Goal: Check status: Check status

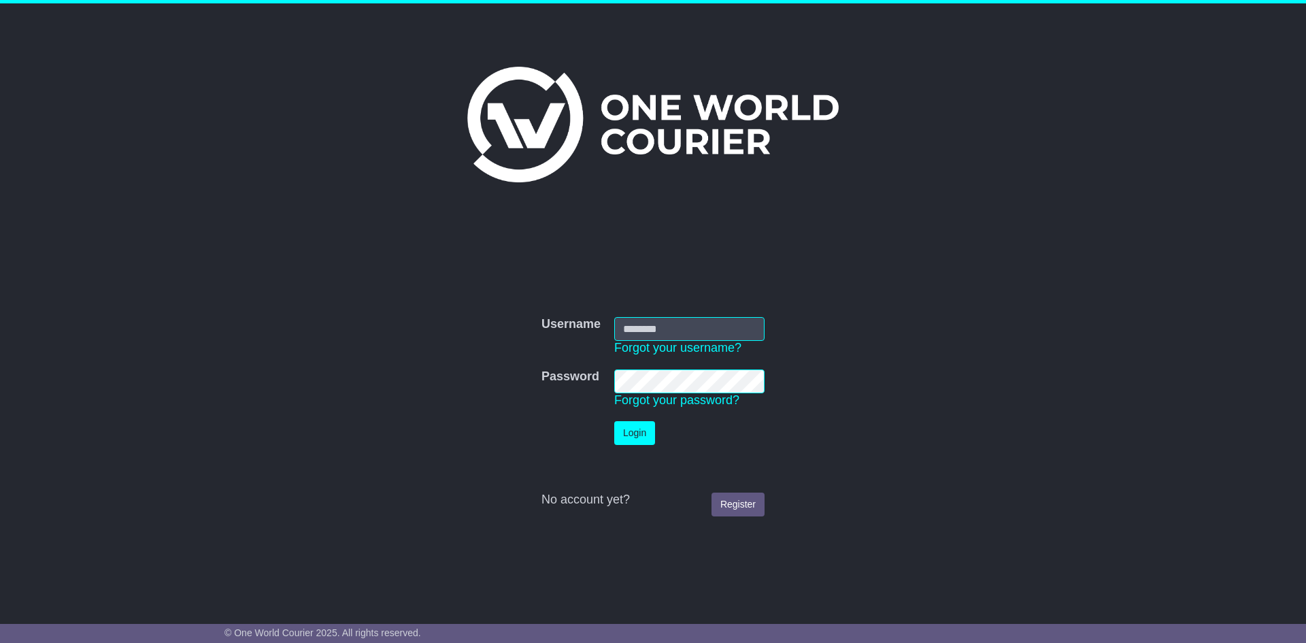
type input "**********"
click at [630, 424] on button "Login" at bounding box center [634, 433] width 41 height 24
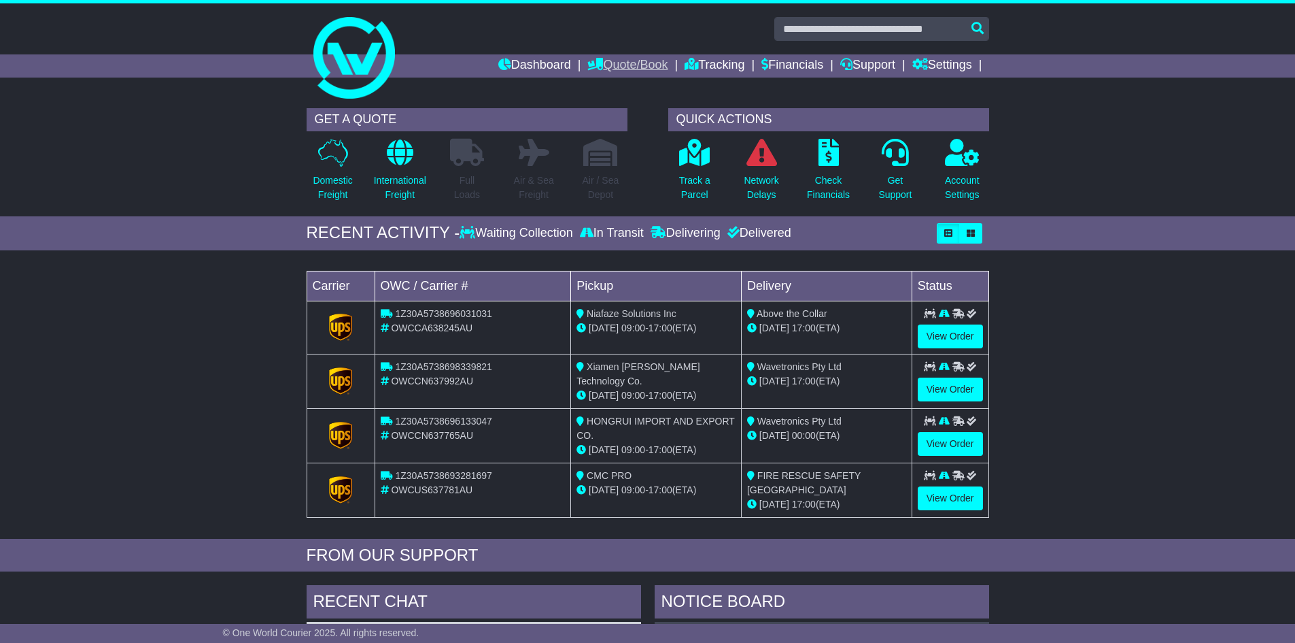
click at [588, 58] on link "Quote/Book" at bounding box center [628, 65] width 80 height 23
click at [600, 119] on link "Saved Quotes" at bounding box center [641, 119] width 107 height 15
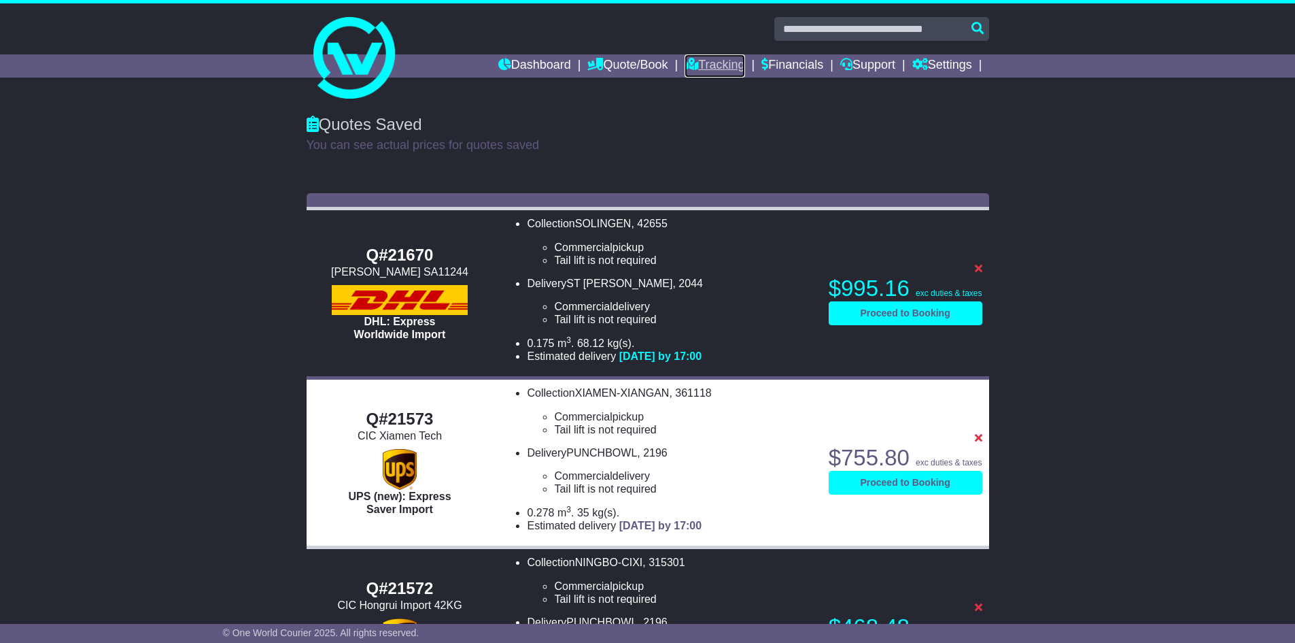
click at [706, 63] on link "Tracking" at bounding box center [715, 65] width 60 height 23
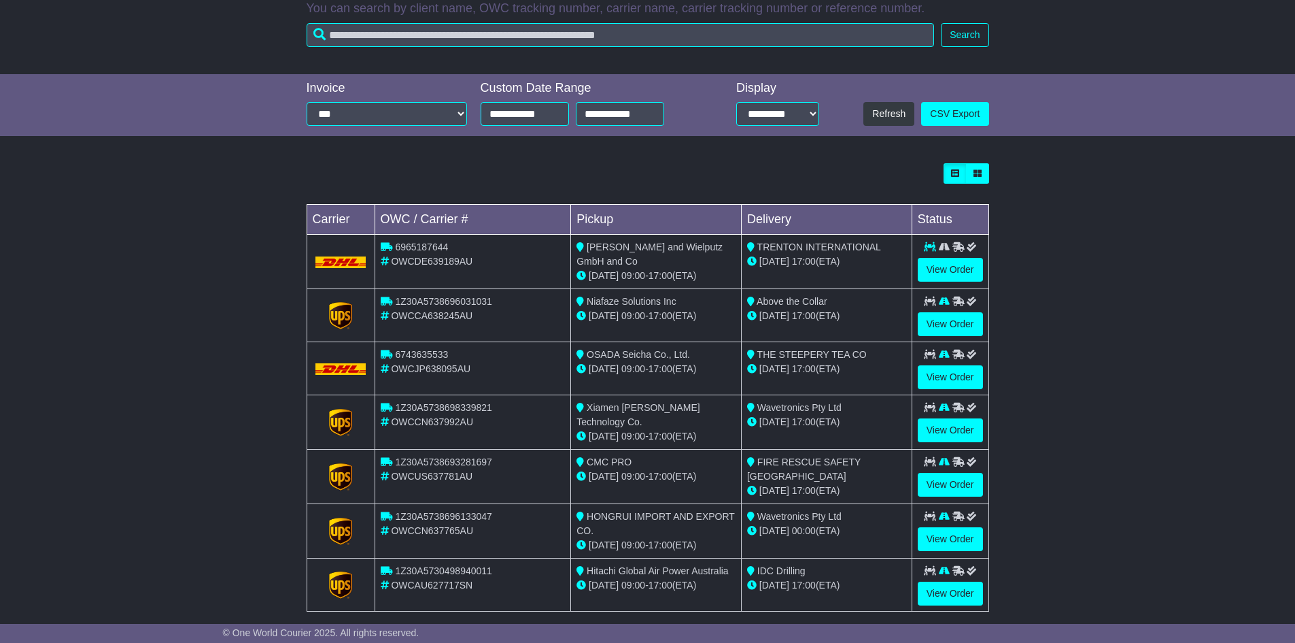
scroll to position [252, 0]
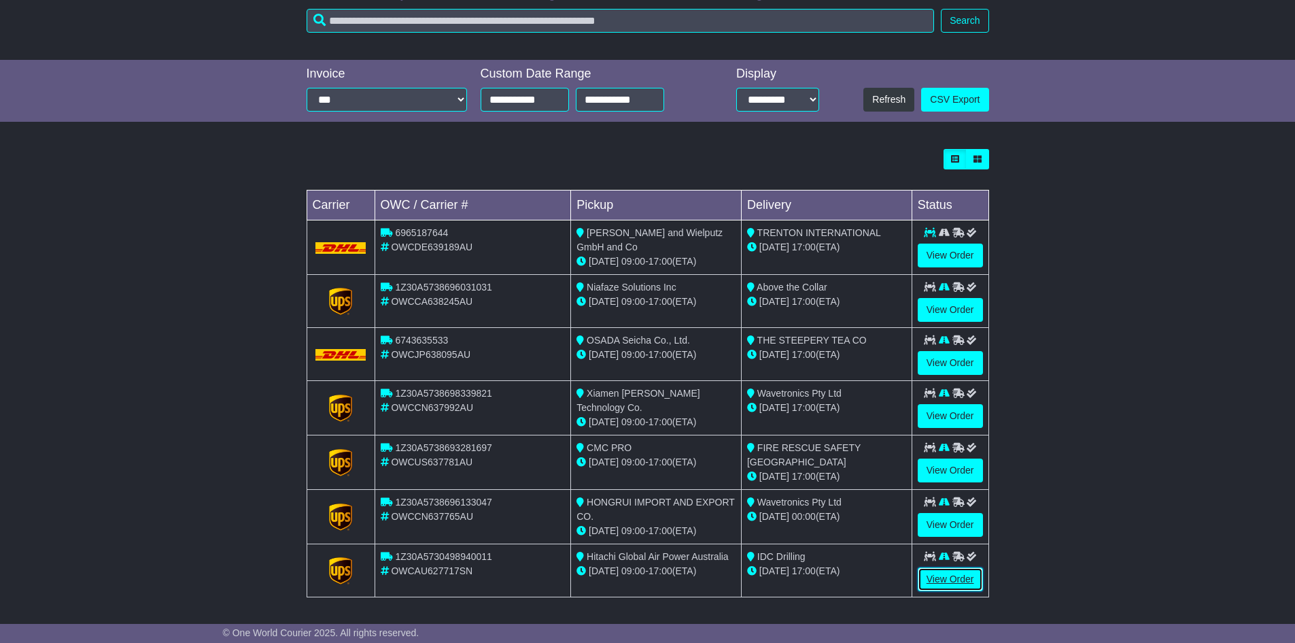
click at [951, 573] on link "View Order" at bounding box center [950, 579] width 65 height 24
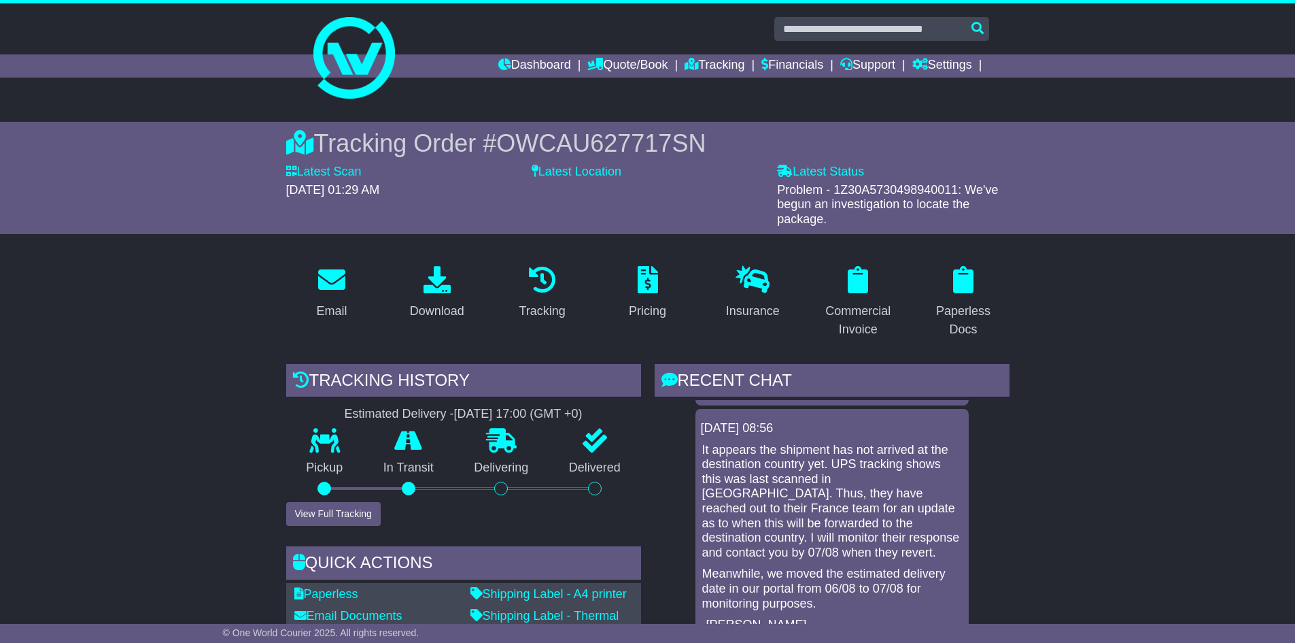
scroll to position [6426, 0]
